Goal: Navigation & Orientation: Find specific page/section

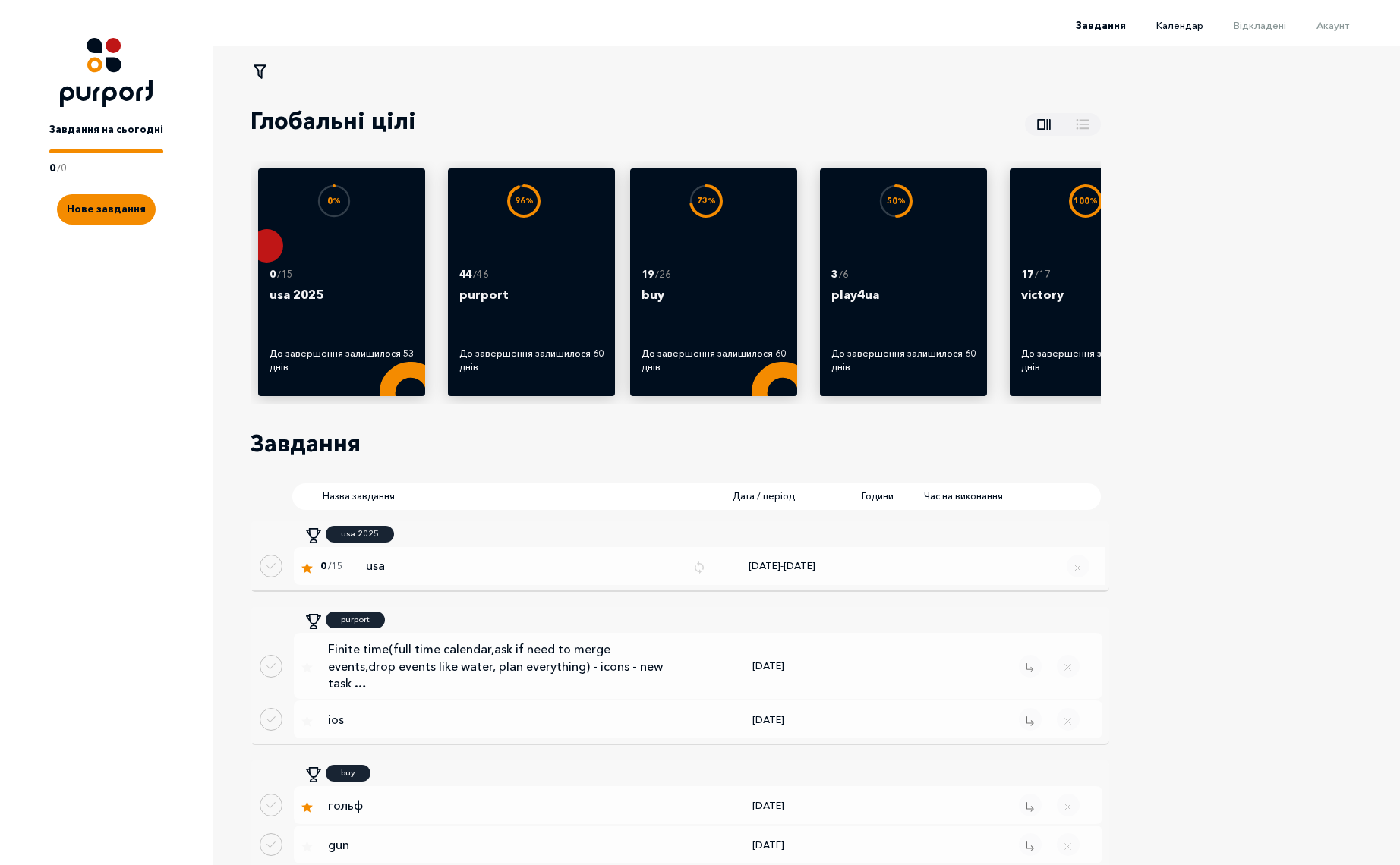
click at [1187, 21] on span "Календар" at bounding box center [1179, 24] width 47 height 12
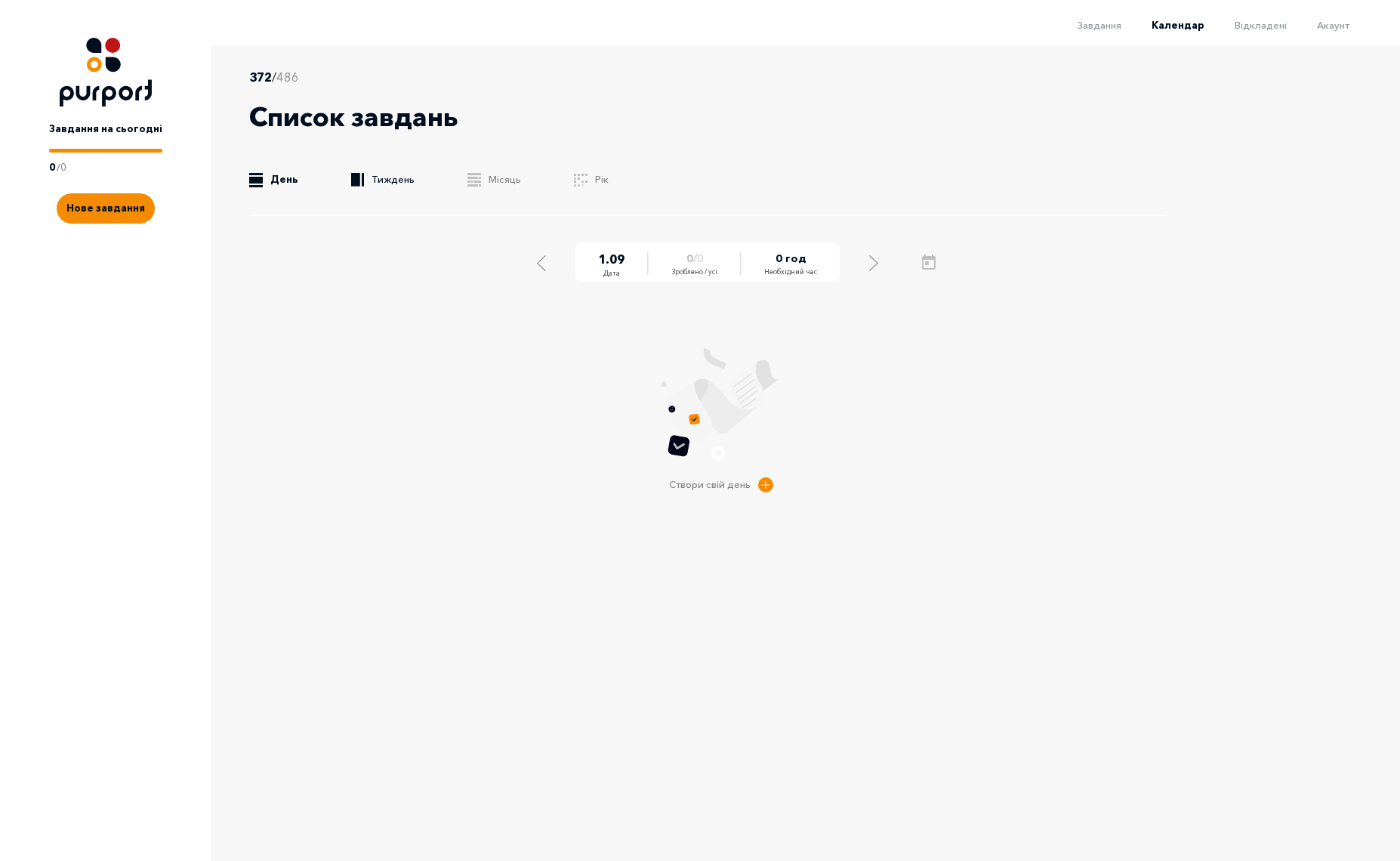
click at [368, 175] on link ".b{fill:#F48B00;} Тиждень" at bounding box center [382, 179] width 64 height 15
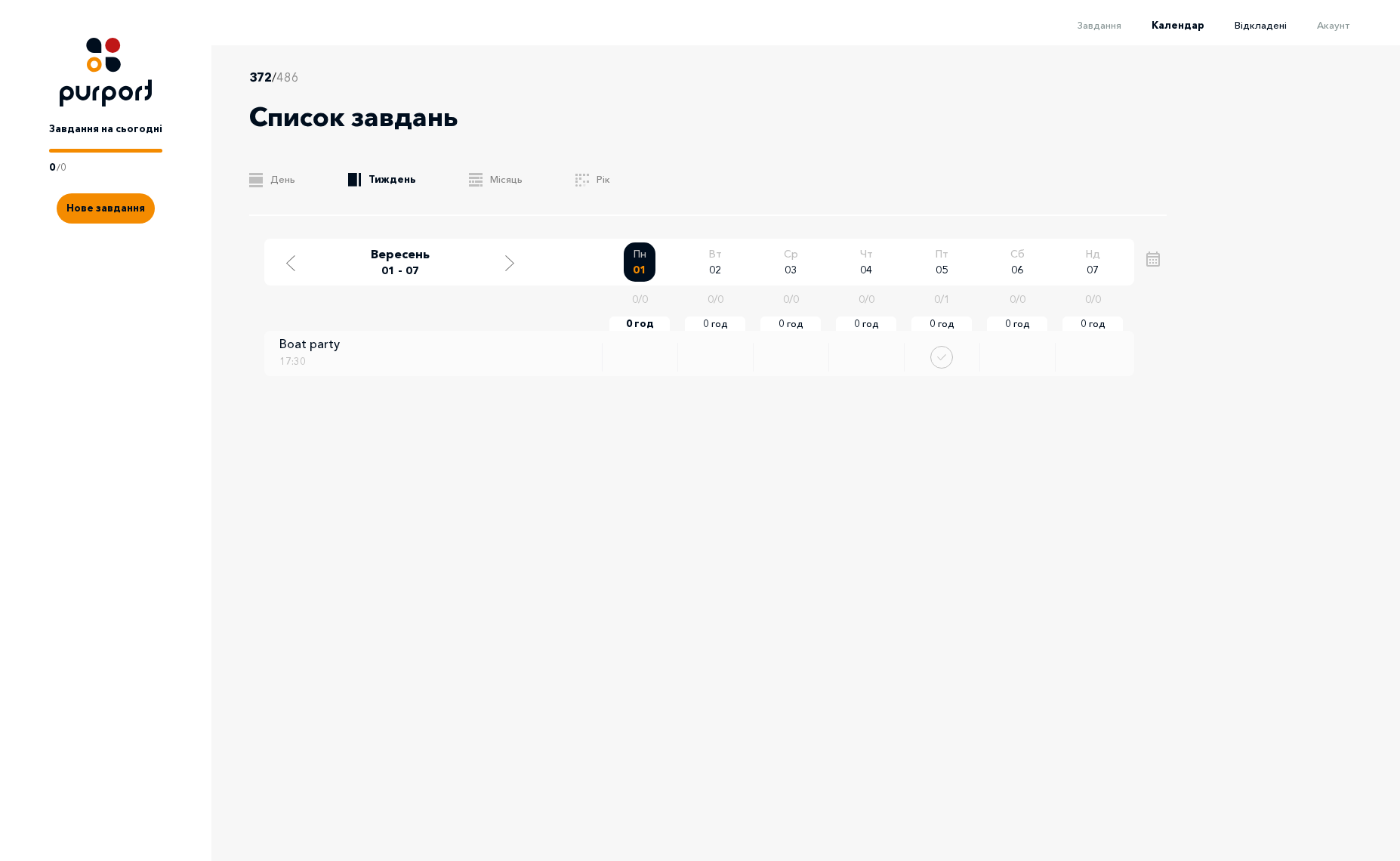
click at [1265, 30] on span "Відкладені" at bounding box center [1261, 24] width 52 height 12
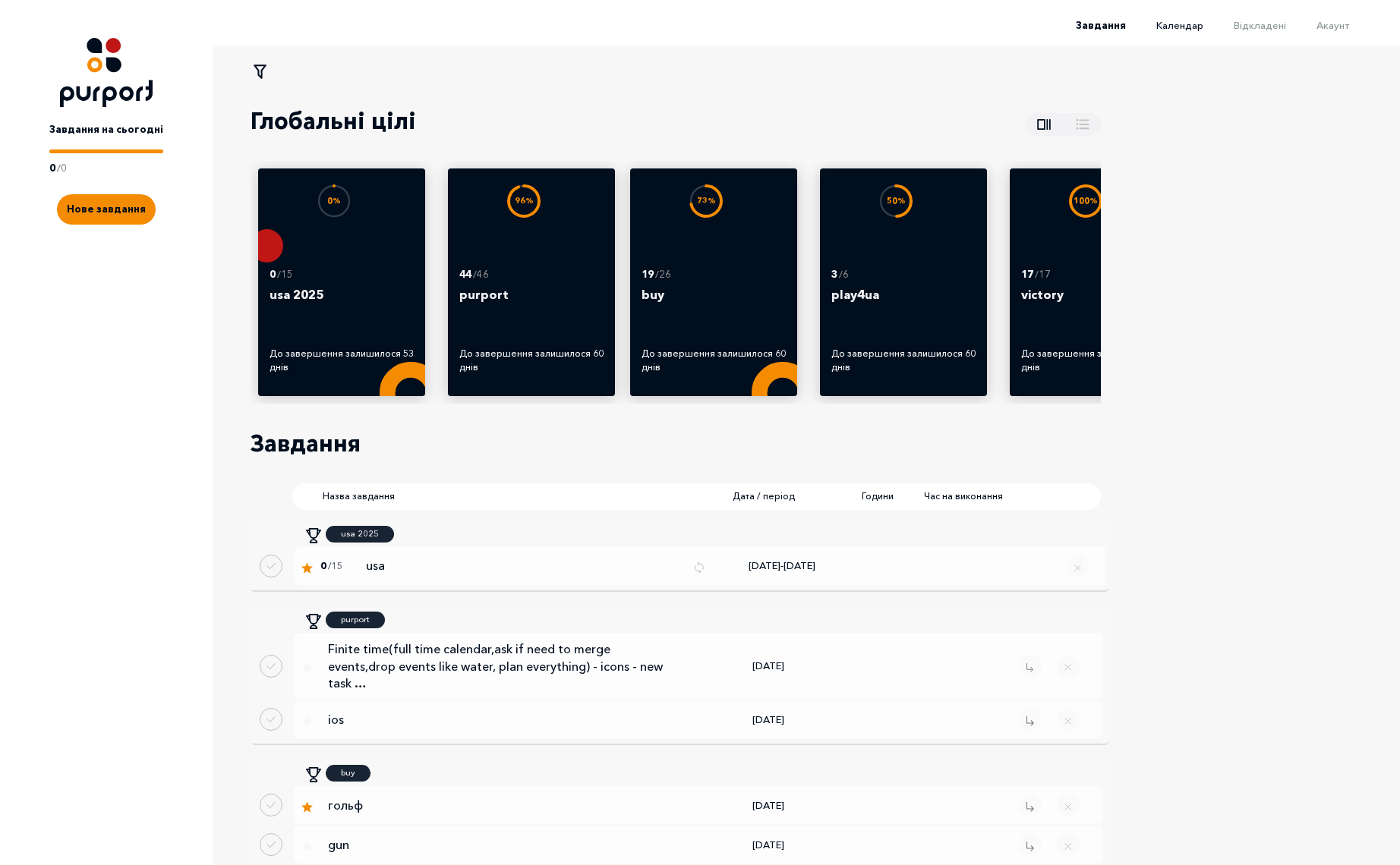
click at [1193, 27] on span "Календар" at bounding box center [1179, 24] width 47 height 12
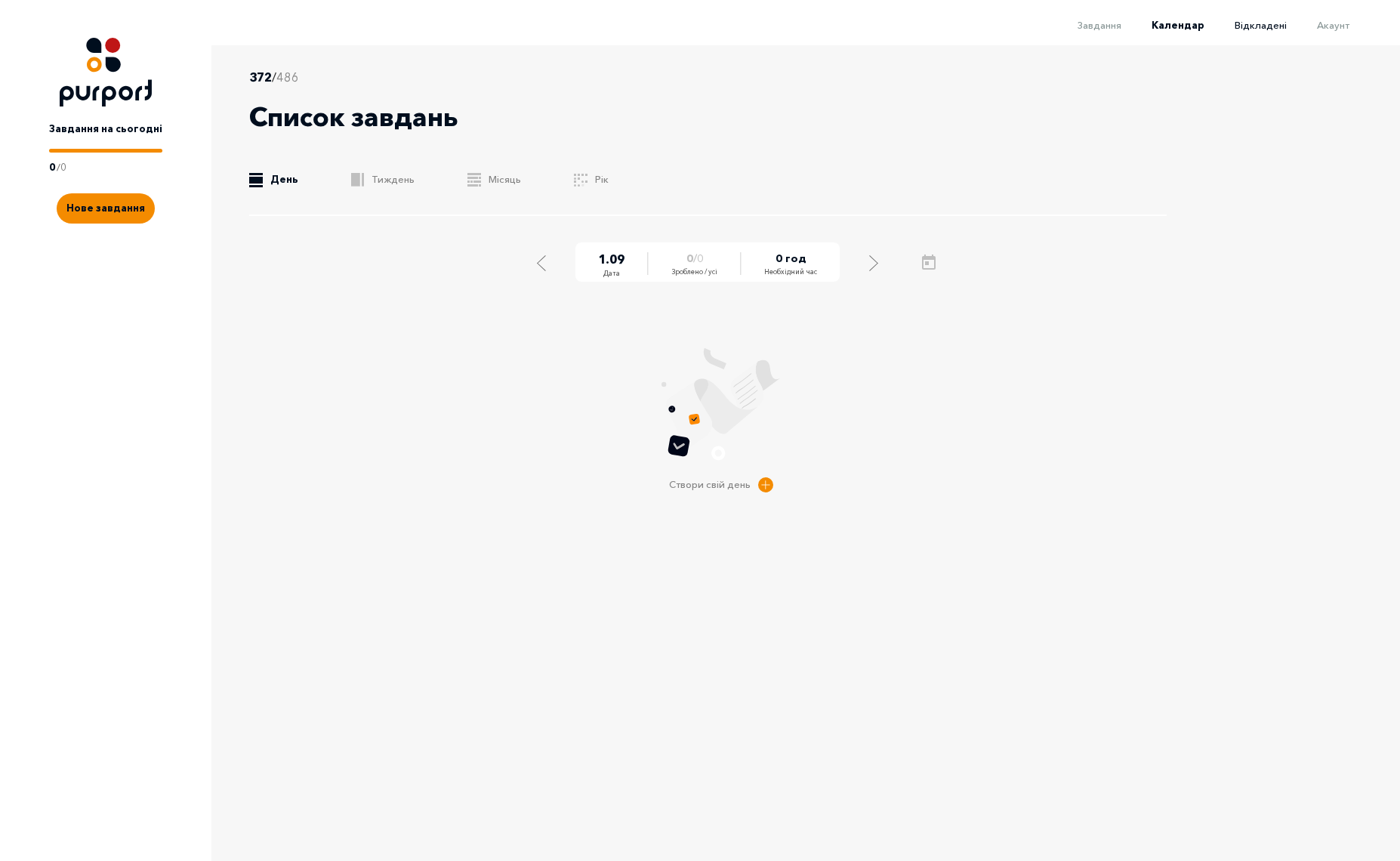
click at [1261, 24] on span "Відкладені" at bounding box center [1261, 24] width 52 height 12
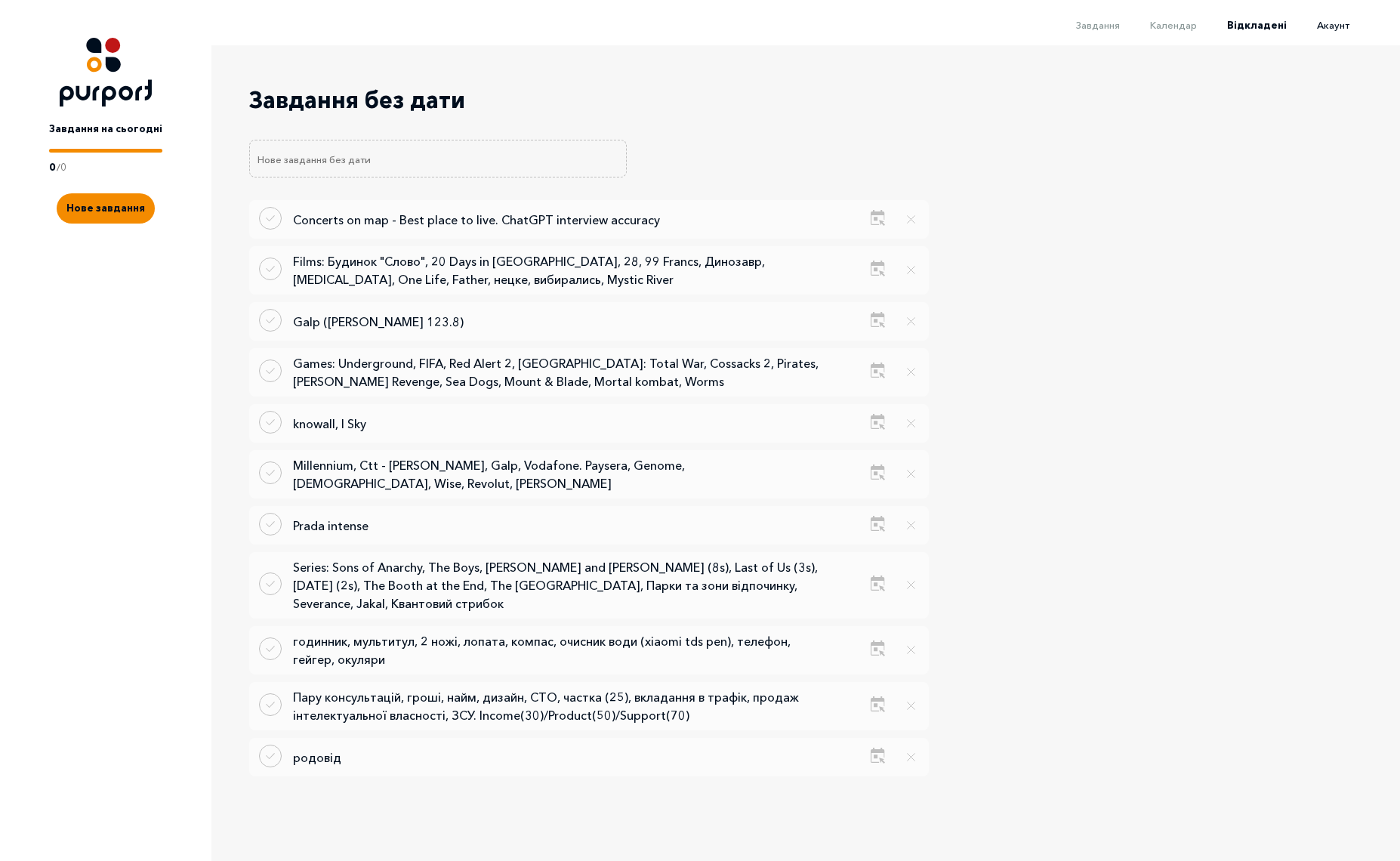
click at [1321, 27] on span "Акаунт" at bounding box center [1333, 24] width 32 height 12
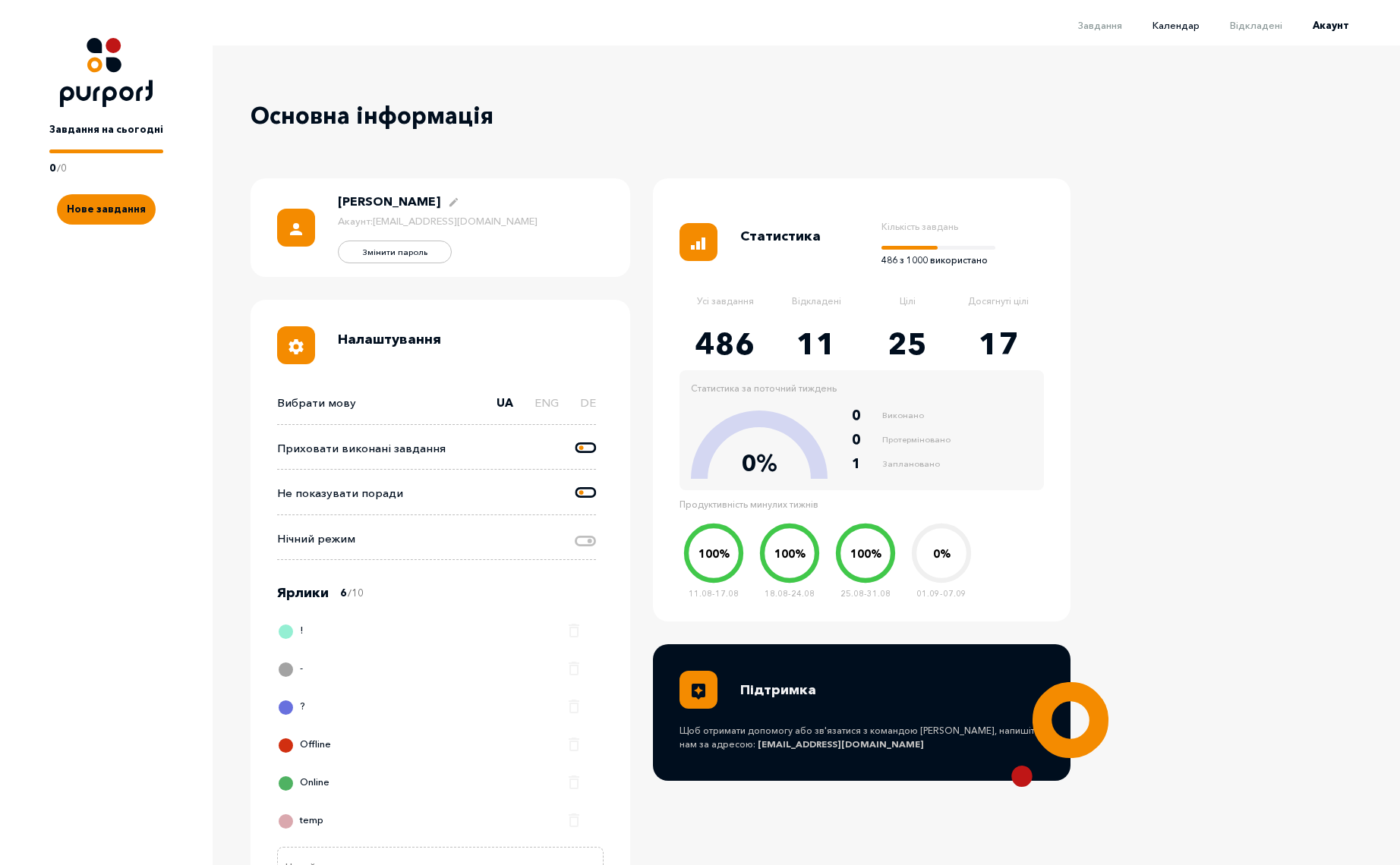
click at [1186, 27] on span "Календар" at bounding box center [1175, 24] width 47 height 12
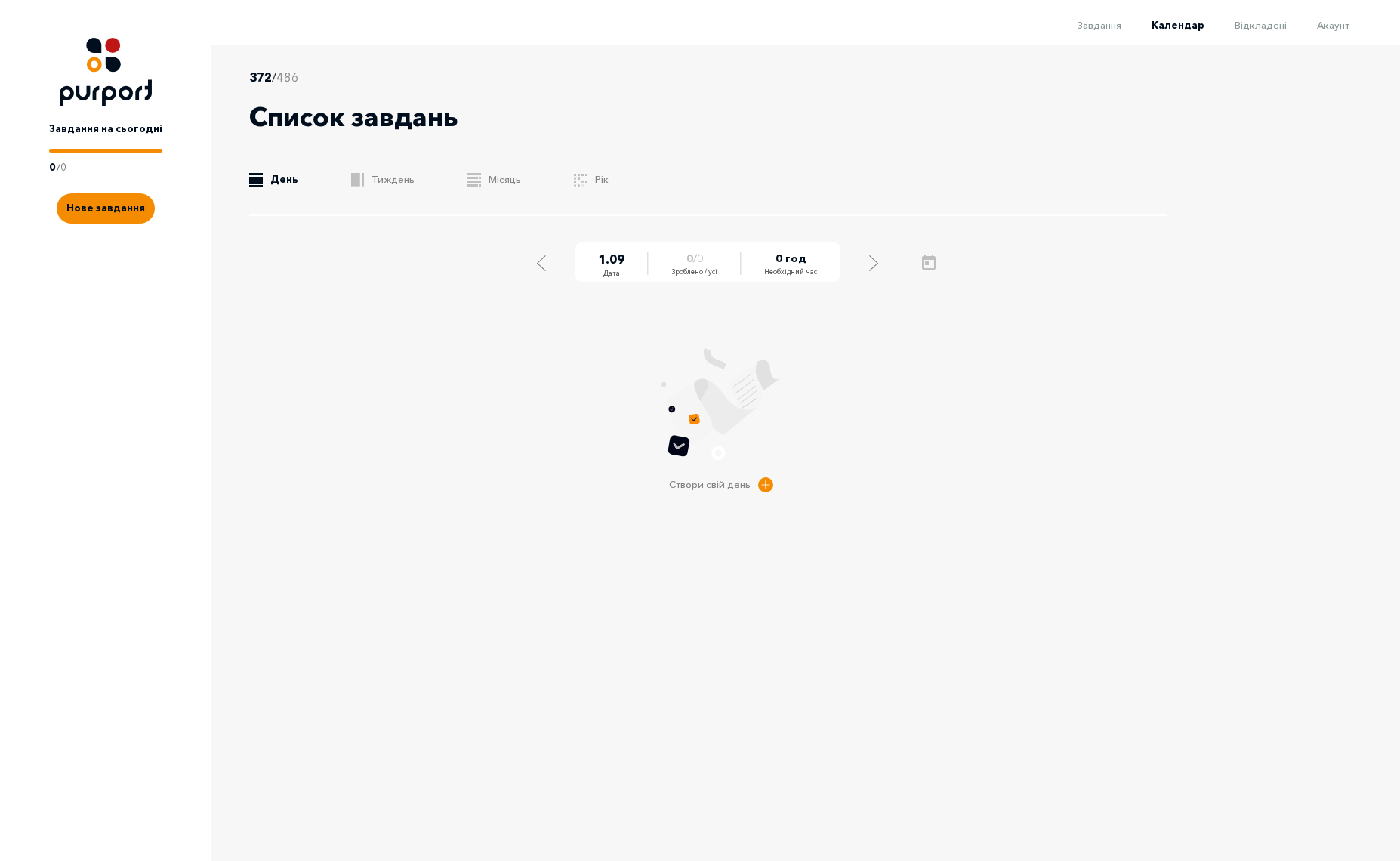
click at [1261, 32] on li "Відкладені" at bounding box center [1245, 24] width 82 height 18
click at [1273, 26] on span "Відкладені" at bounding box center [1261, 24] width 52 height 12
